Goal: Task Accomplishment & Management: Use online tool/utility

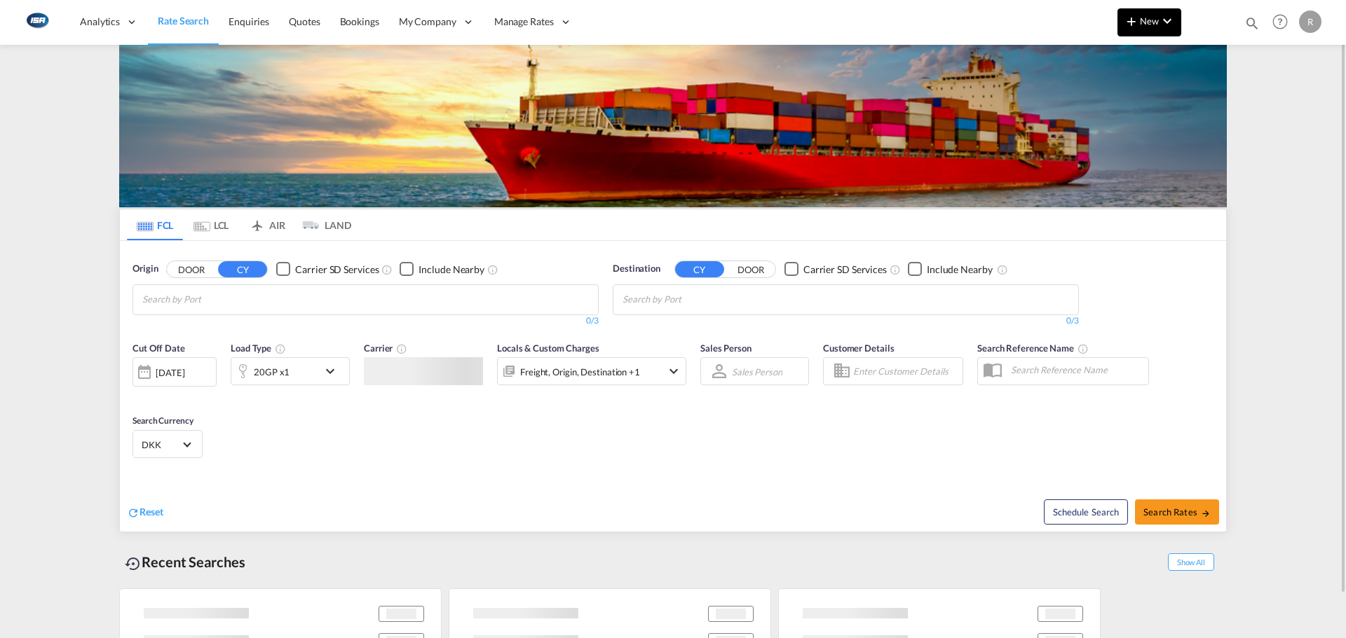
click at [1166, 13] on md-icon "icon-chevron-down" at bounding box center [1167, 21] width 17 height 17
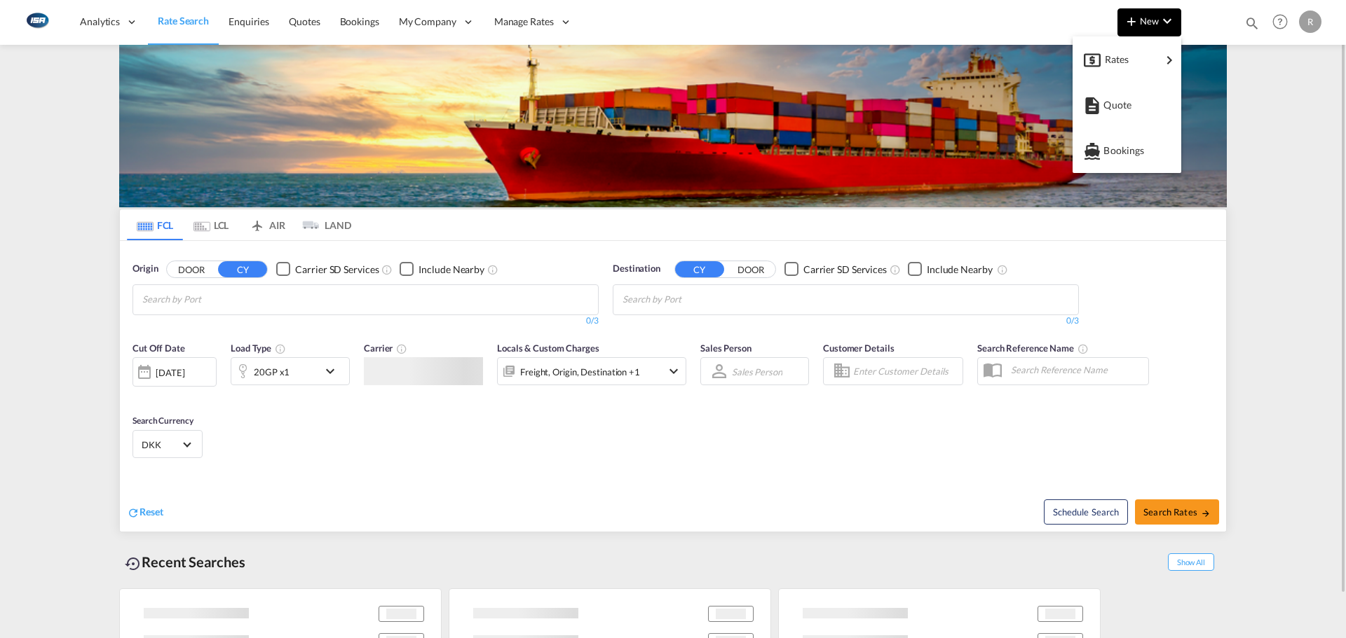
click at [1137, 53] on body "Analytics Reports Dashboard Rate Search Enquiries Quotes Bookings" at bounding box center [673, 319] width 1346 height 638
click at [1223, 129] on md-backdrop at bounding box center [673, 319] width 1346 height 638
click at [1138, 58] on img at bounding box center [672, 126] width 1107 height 163
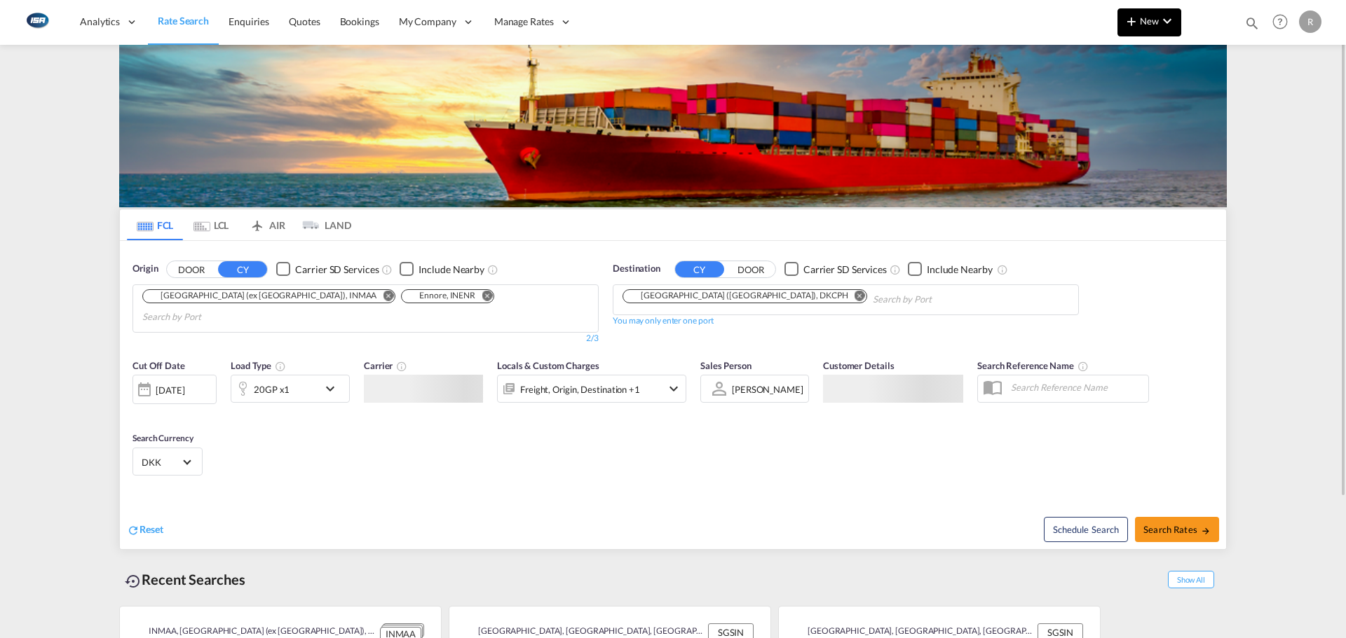
click at [1147, 27] on button "New" at bounding box center [1149, 22] width 64 height 28
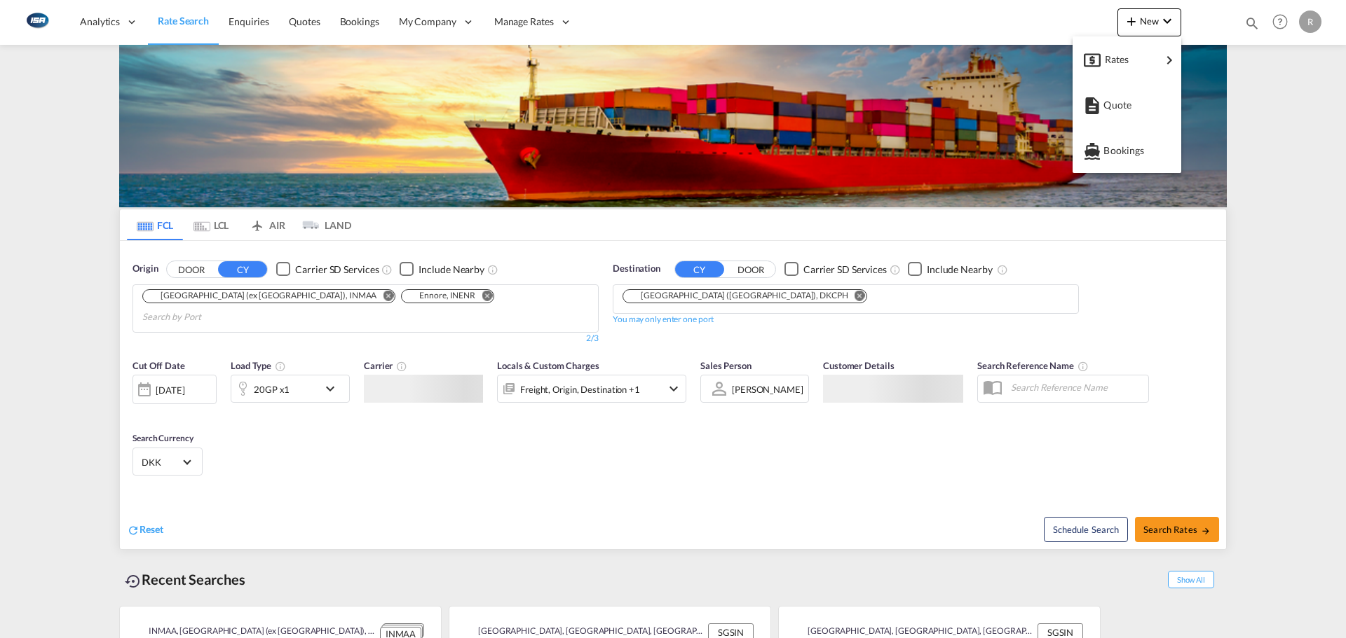
click at [1135, 62] on div "Rates" at bounding box center [1133, 59] width 56 height 35
click at [1230, 114] on md-backdrop at bounding box center [673, 319] width 1346 height 638
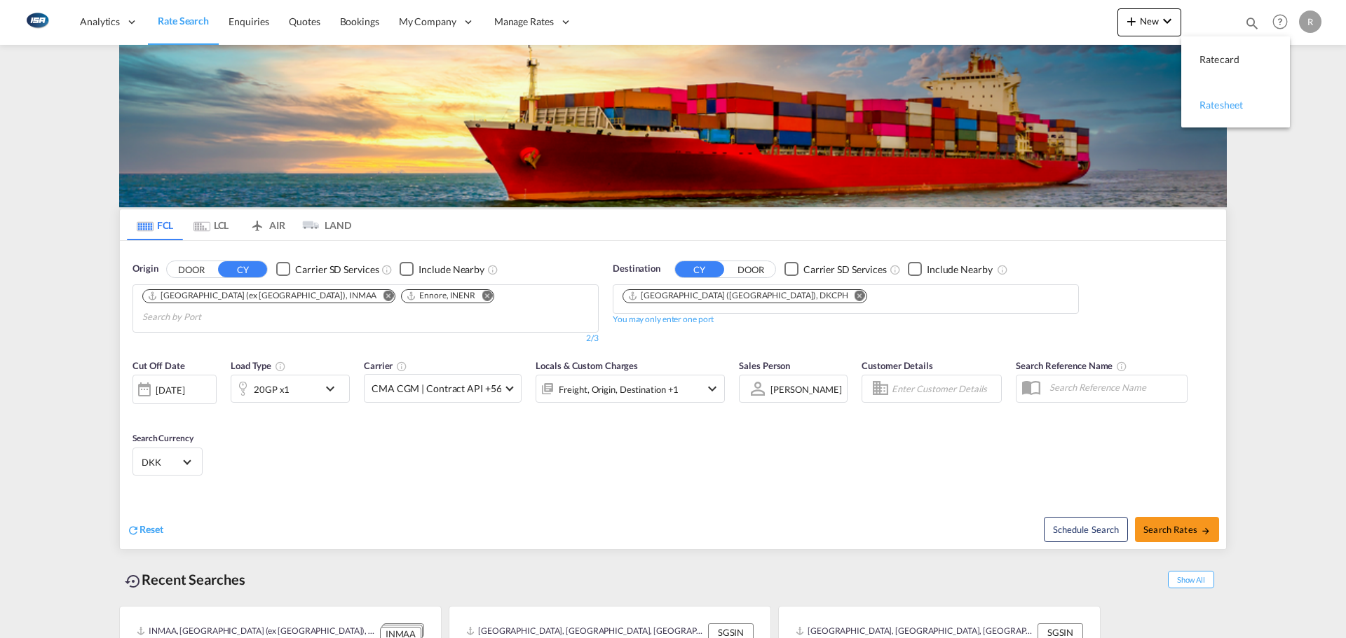
click at [1228, 111] on div "Ratesheet" at bounding box center [1225, 105] width 52 height 35
